Goal: Transaction & Acquisition: Book appointment/travel/reservation

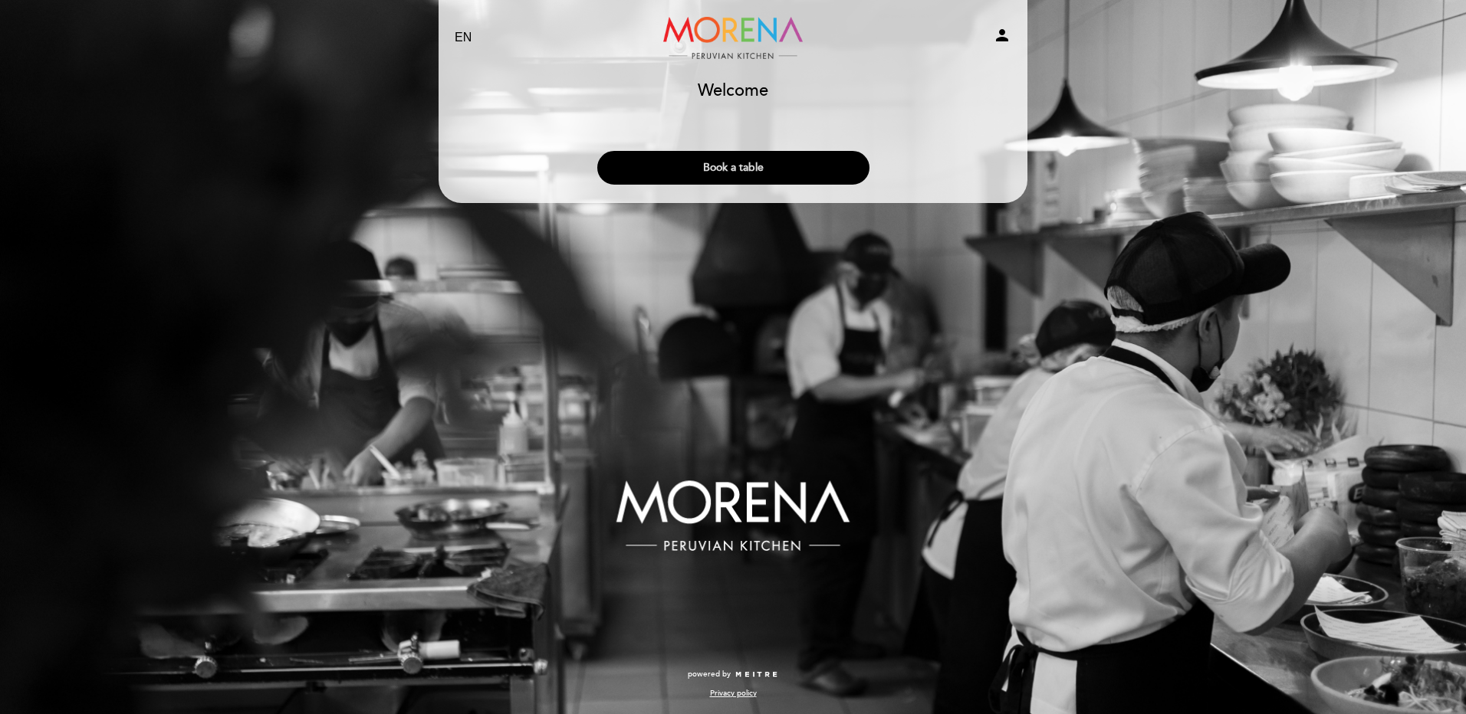
click at [724, 166] on button "Book a table" at bounding box center [733, 168] width 272 height 34
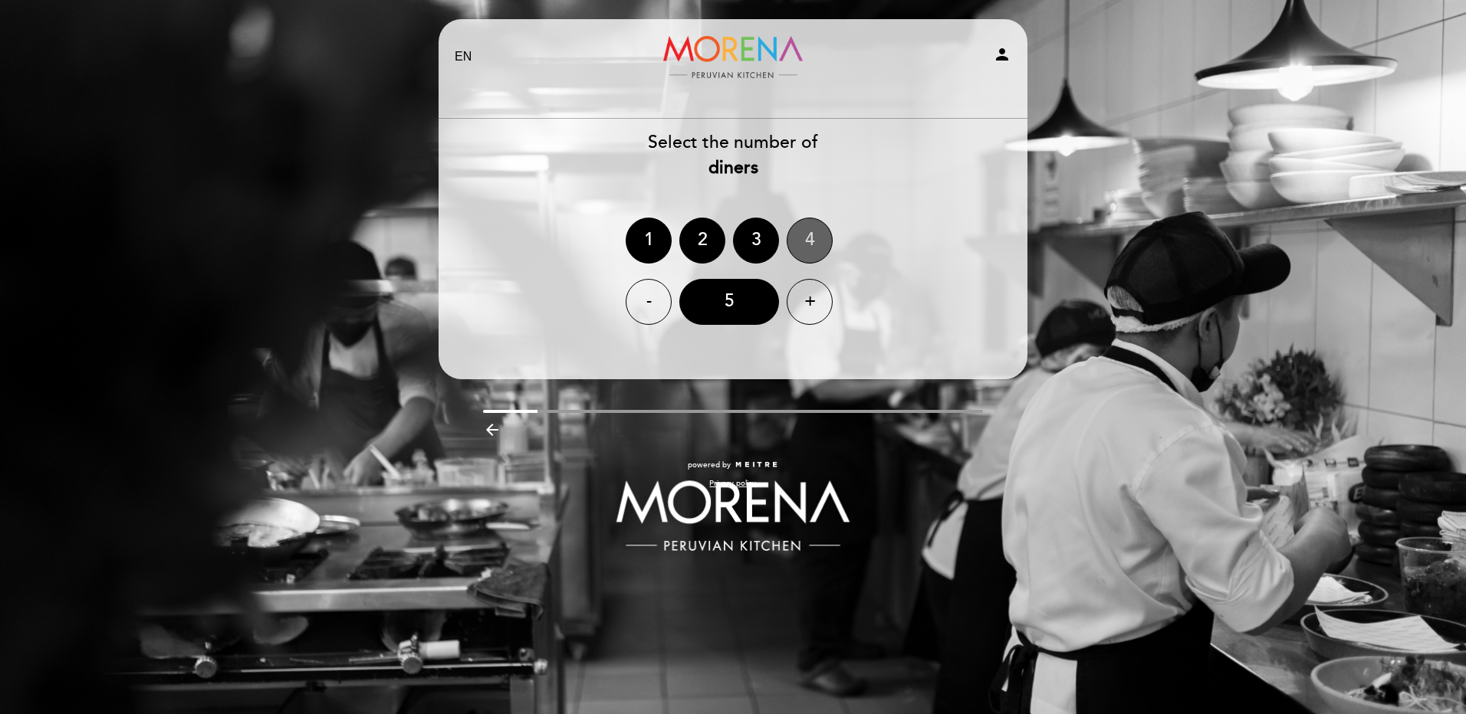
click at [815, 235] on div "4" at bounding box center [810, 241] width 46 height 46
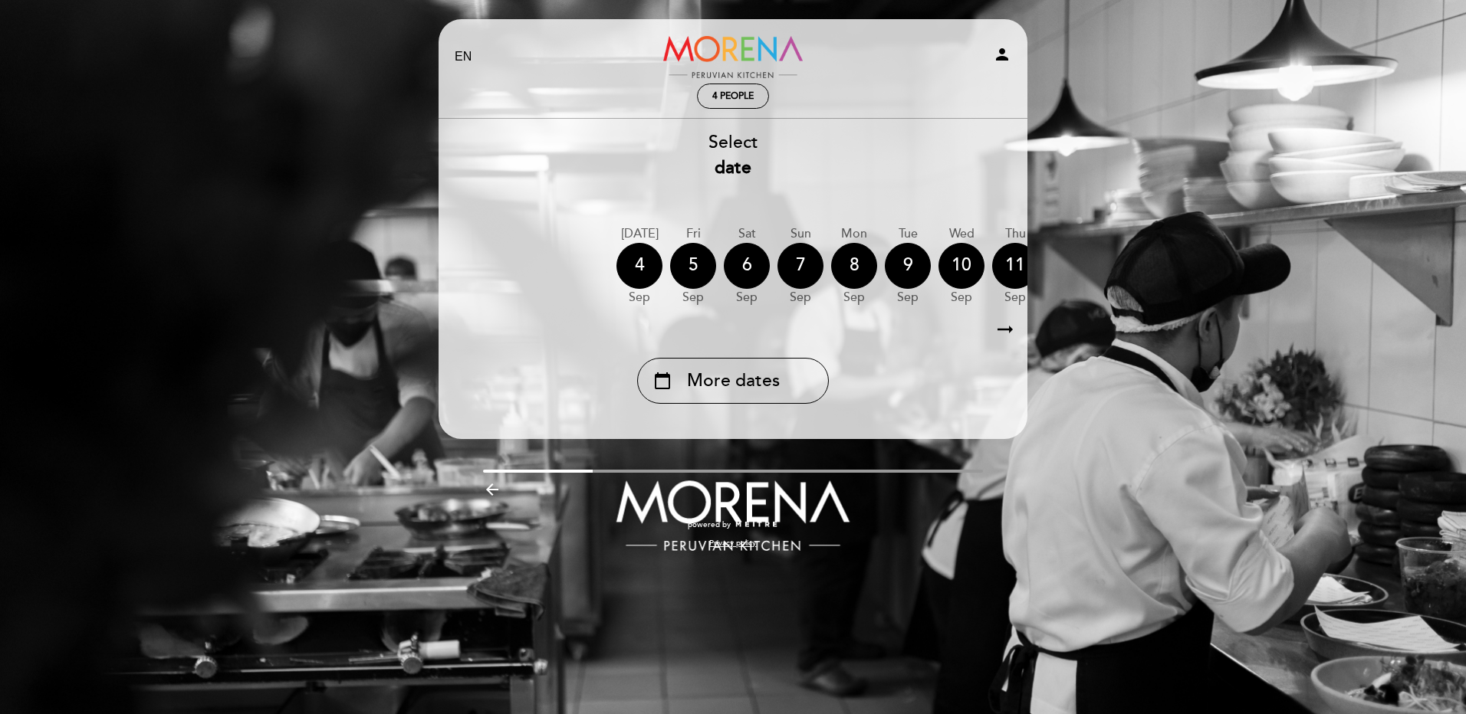
click at [1330, 254] on div "EN ES PT Morena Peruvian Kitchen person 4 people Welcome Welcome, Change user B…" at bounding box center [733, 357] width 1466 height 714
click at [1000, 325] on icon "arrow_right_alt" at bounding box center [1005, 330] width 23 height 33
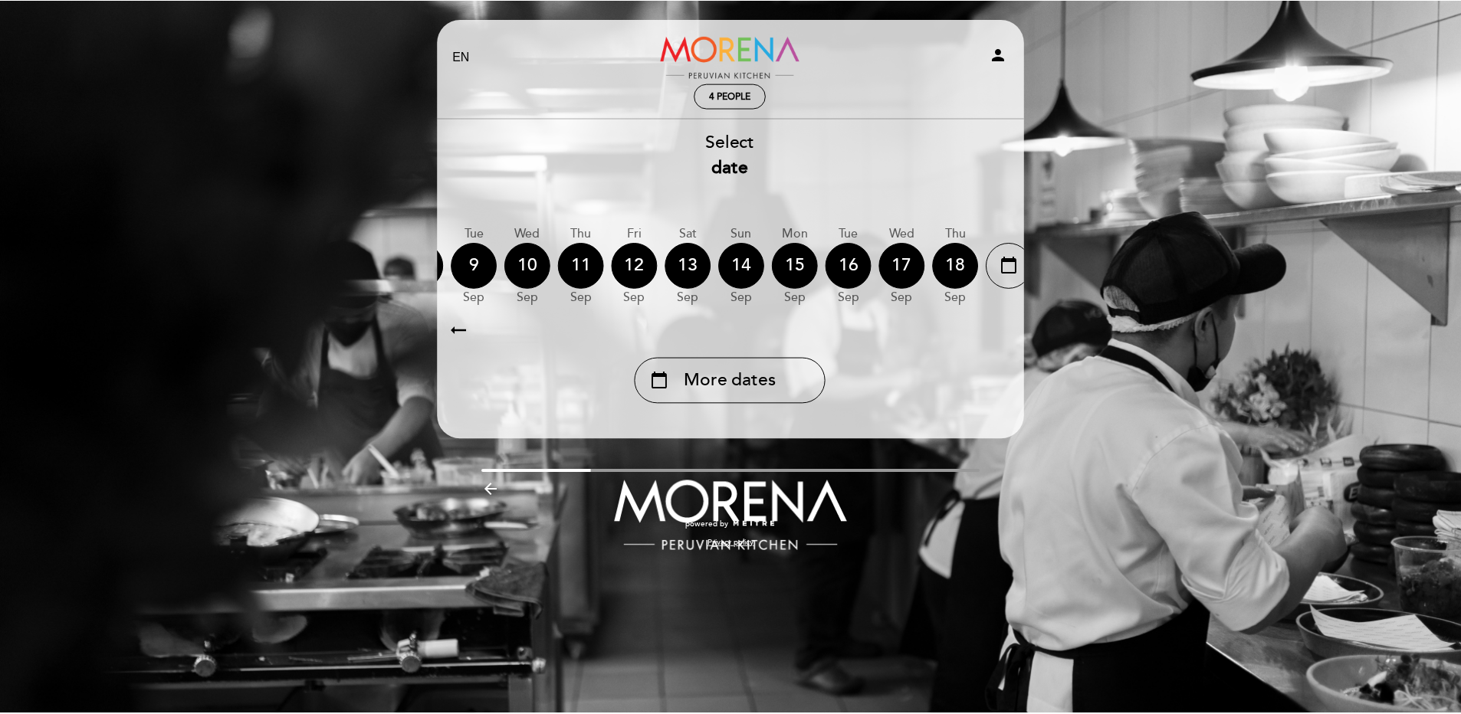
scroll to position [0, 447]
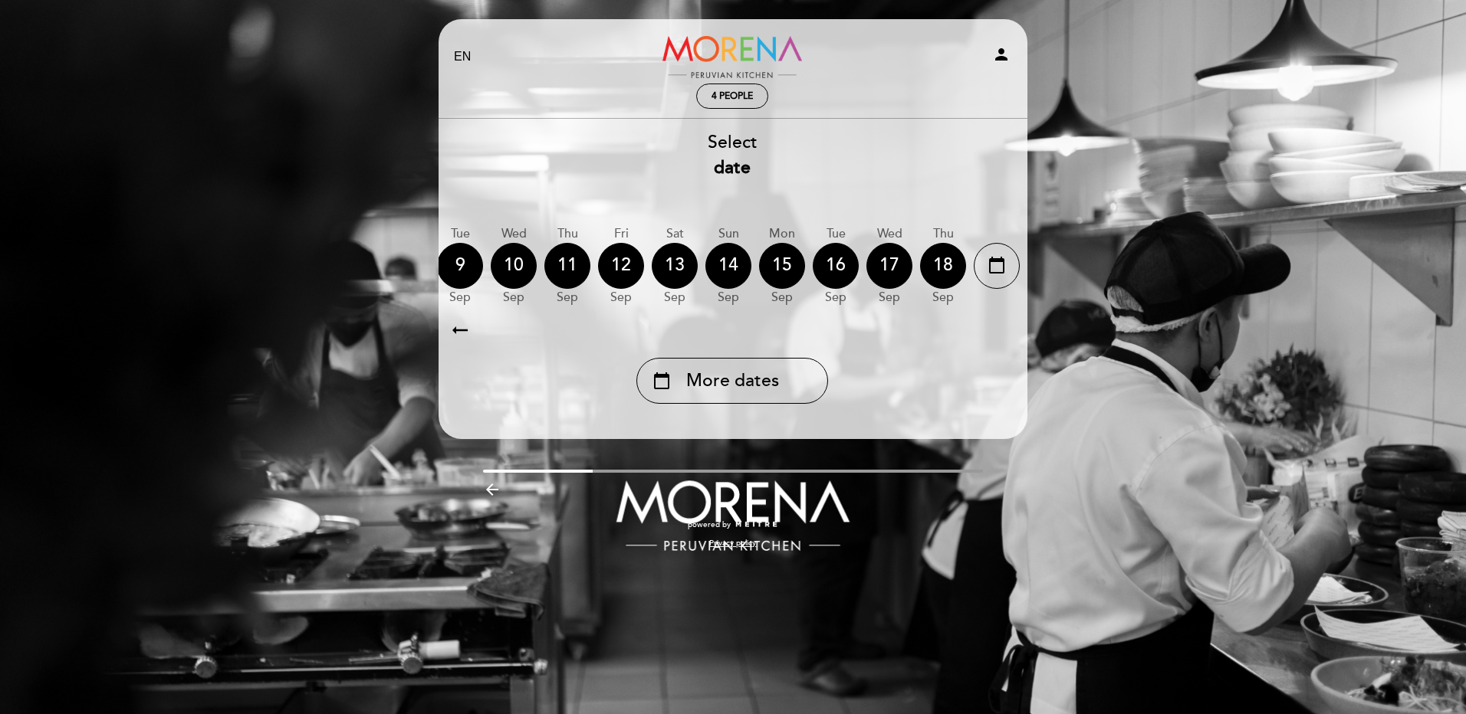
click at [1000, 325] on icon "arrow_right_alt" at bounding box center [1004, 330] width 23 height 33
click at [720, 382] on span "More dates" at bounding box center [732, 381] width 93 height 25
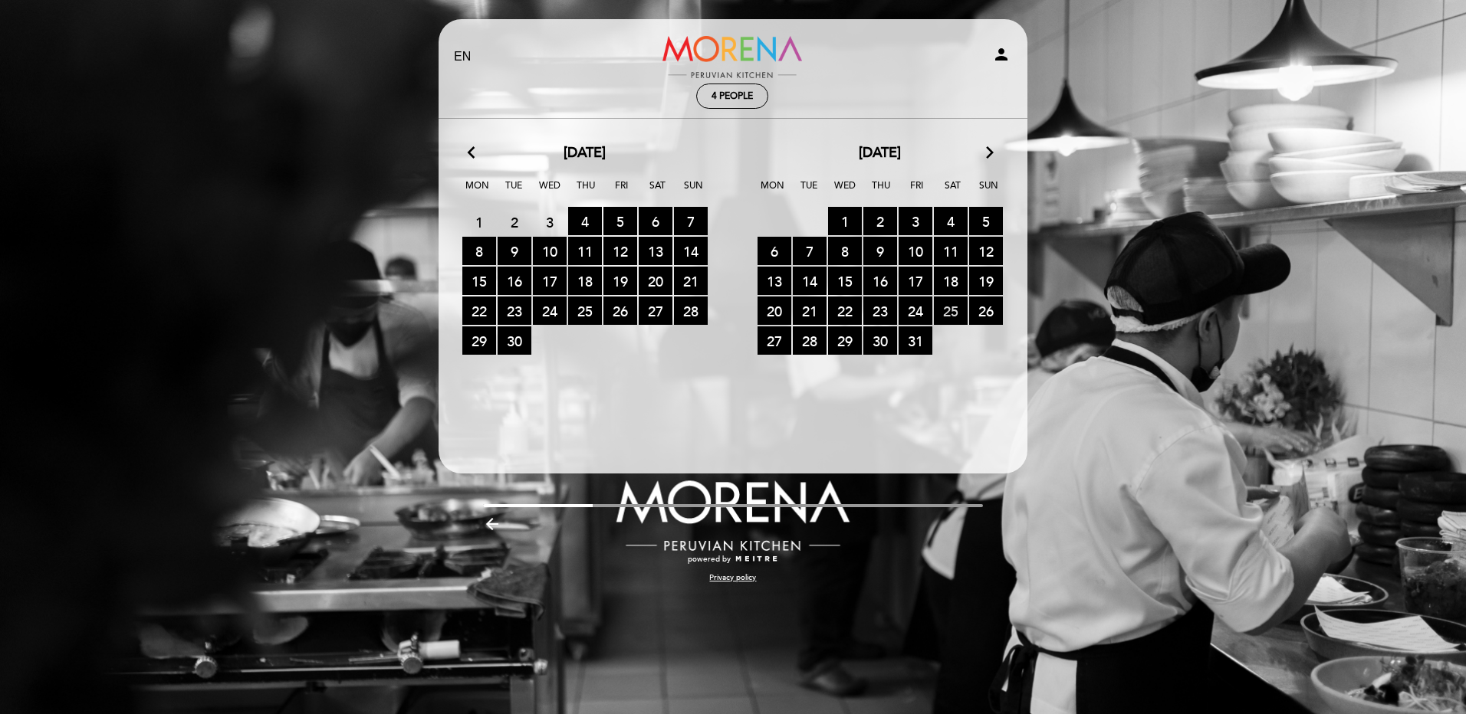
click at [953, 310] on span "25 RESERVATIONS AVAILABLE" at bounding box center [951, 311] width 34 height 28
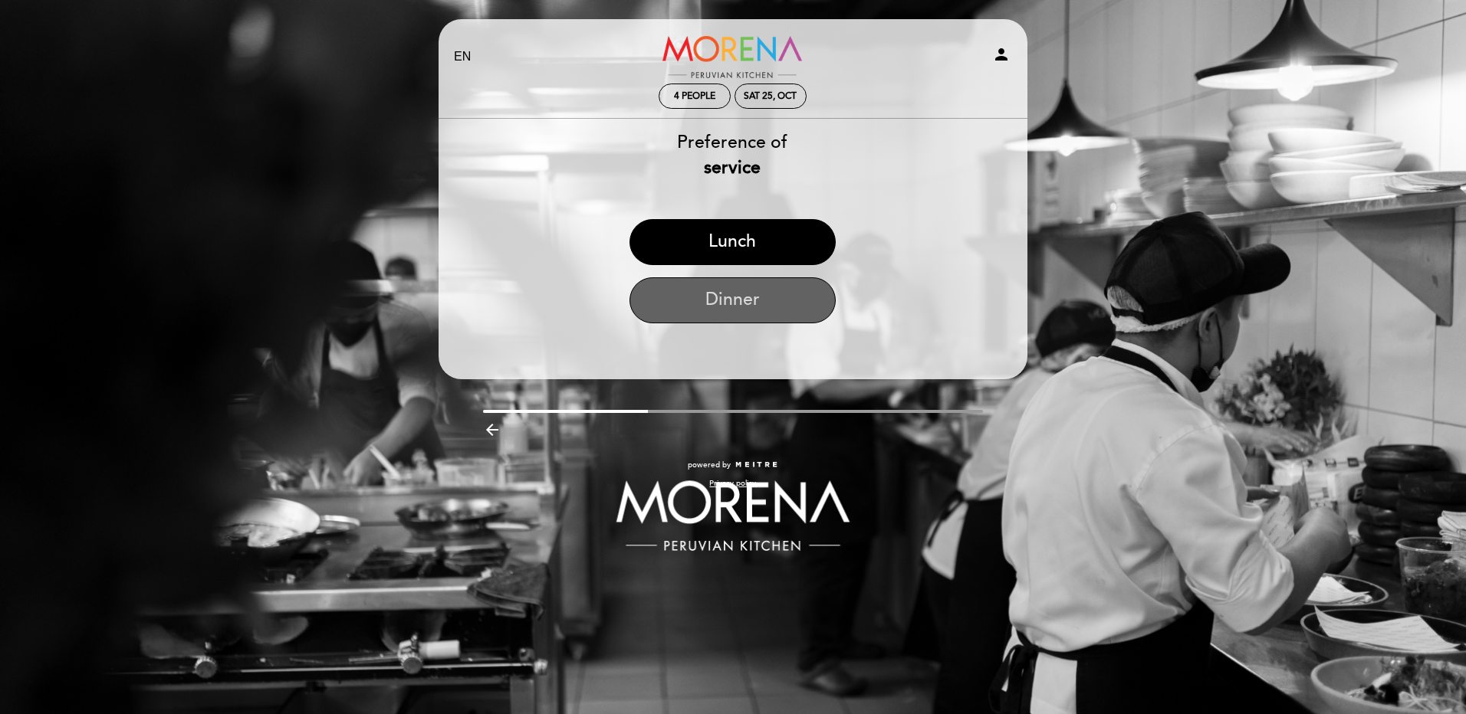
click at [744, 298] on button "Dinner" at bounding box center [732, 301] width 206 height 46
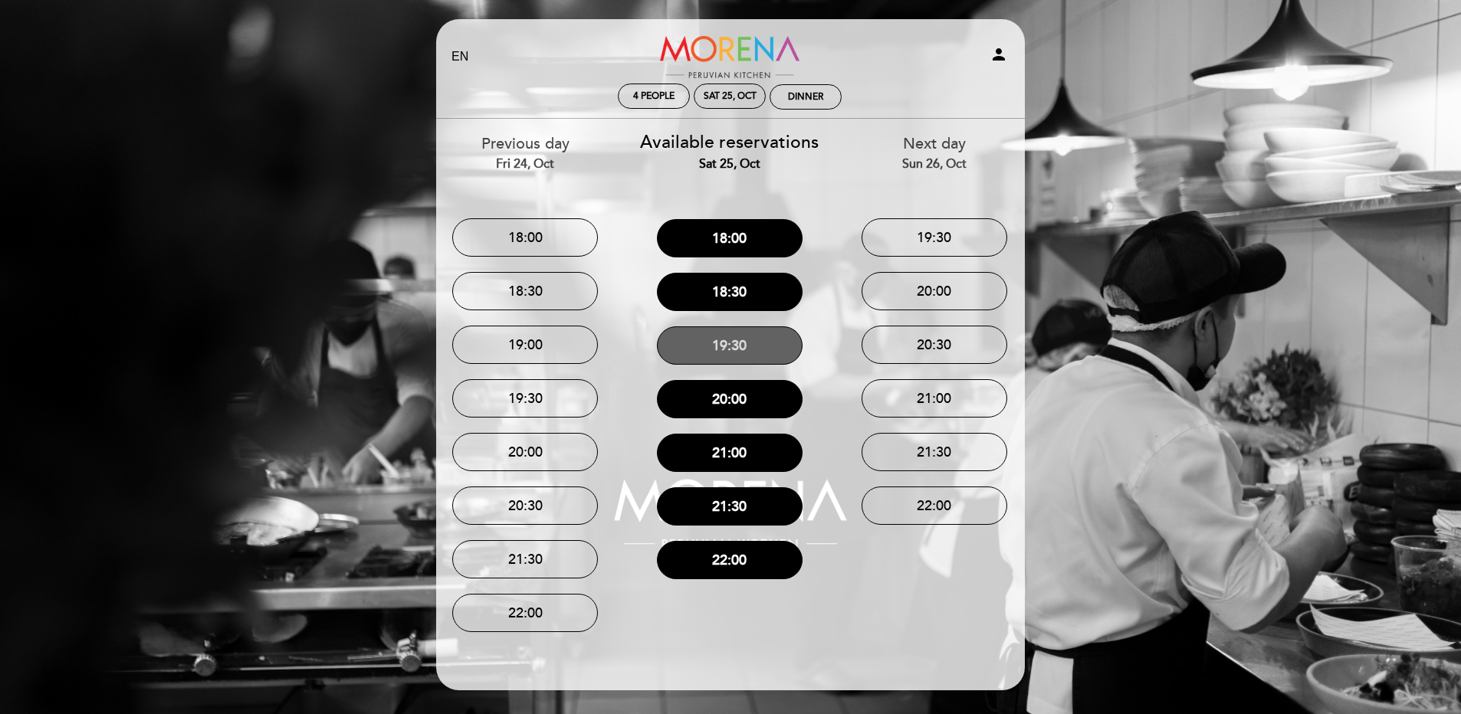
click at [729, 347] on button "19:30" at bounding box center [730, 346] width 146 height 38
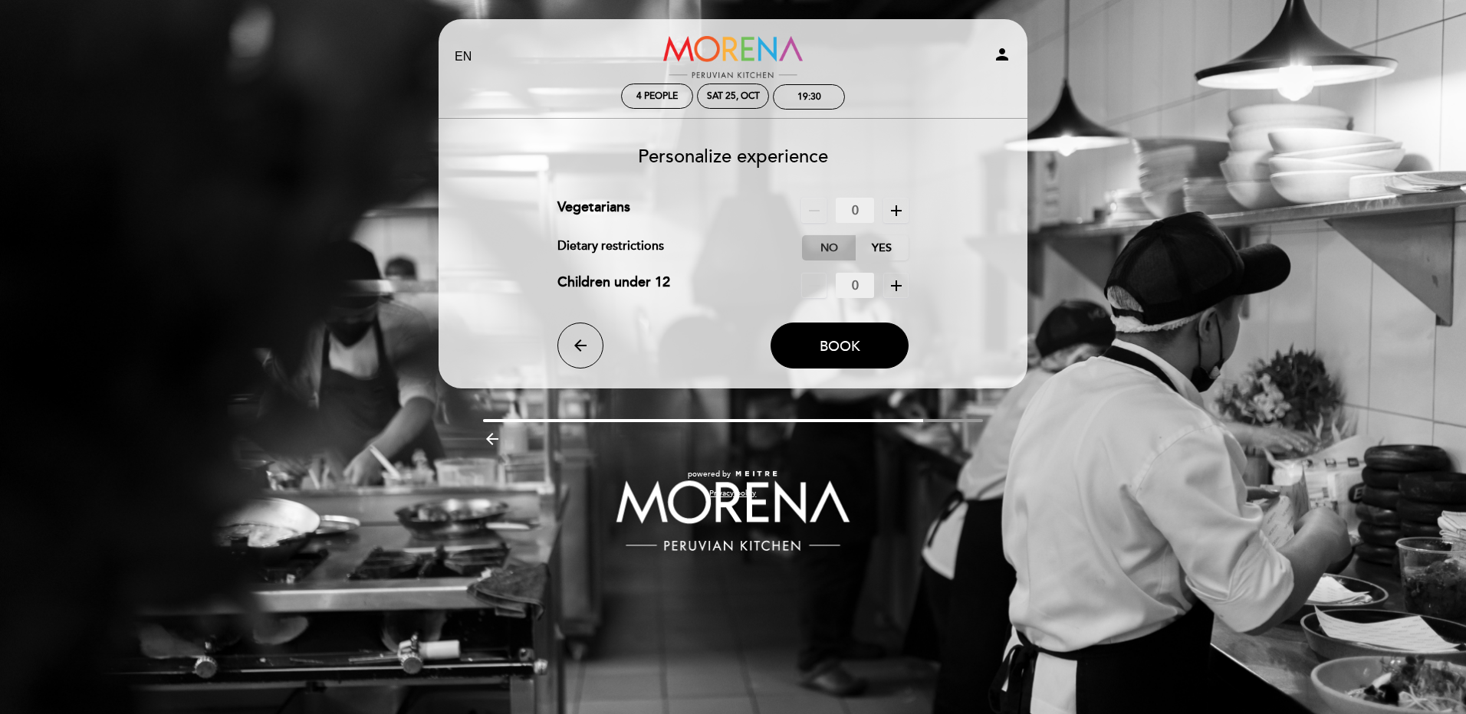
click at [836, 241] on label "No" at bounding box center [829, 247] width 54 height 25
click at [812, 341] on button "Book" at bounding box center [839, 346] width 138 height 46
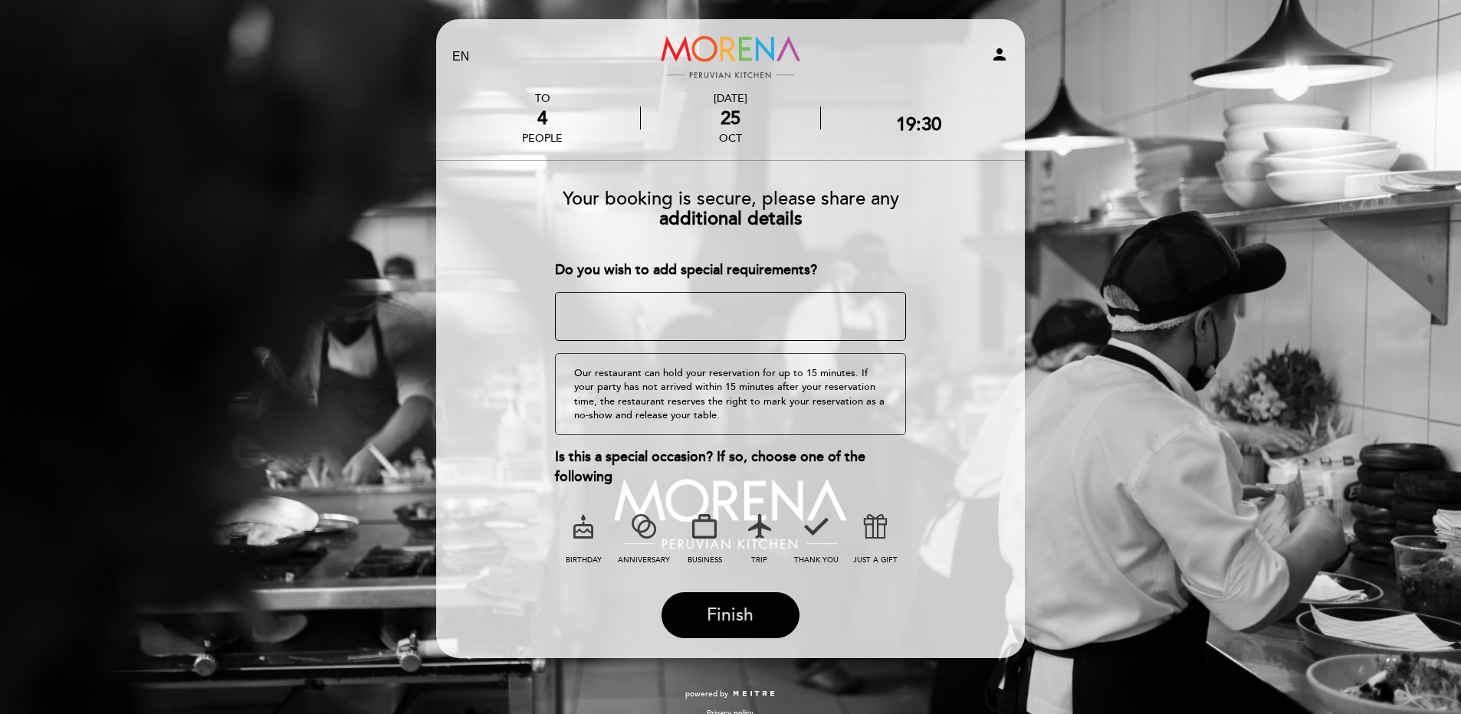
click at [711, 607] on span "Finish" at bounding box center [730, 615] width 47 height 21
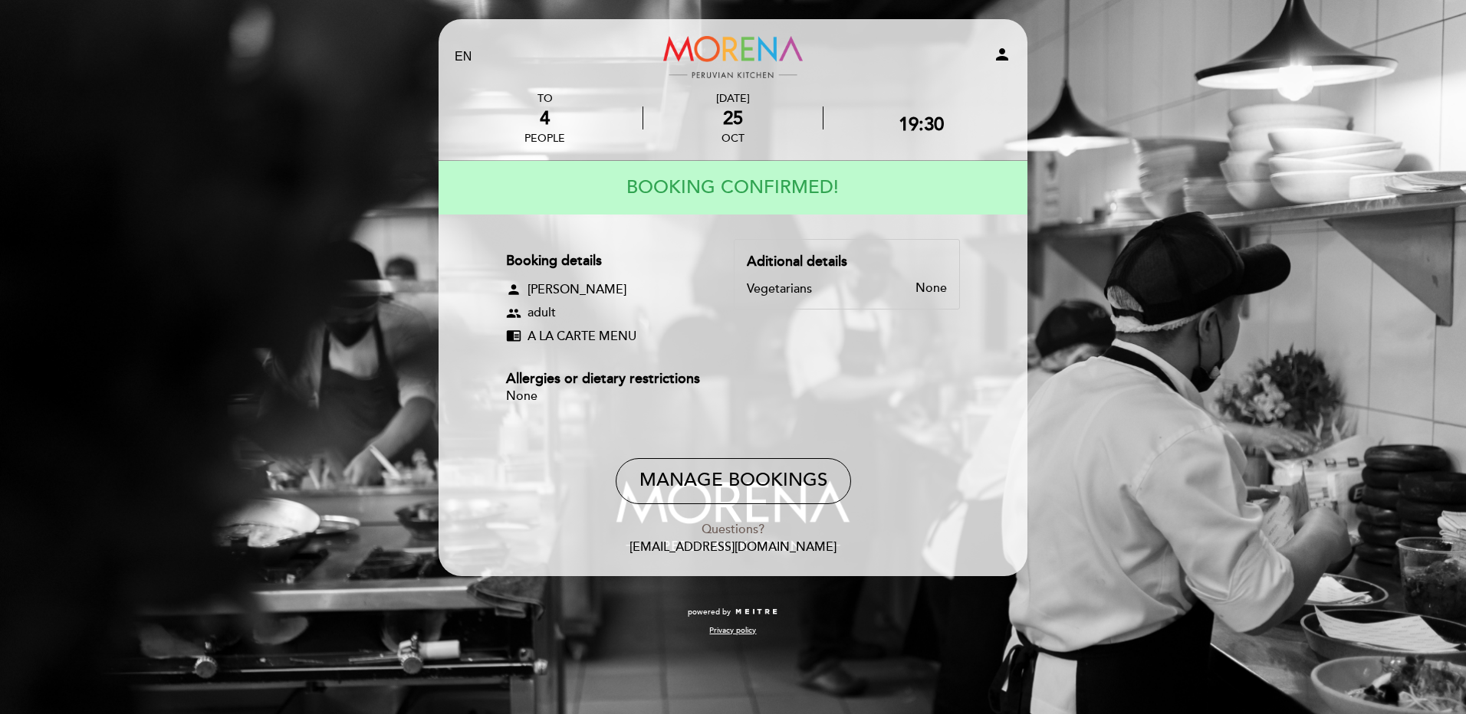
click at [521, 504] on div "Manage Bookings Questions? reservas@themorenagroup.com" at bounding box center [732, 507] width 567 height 99
